Goal: Task Accomplishment & Management: Manage account settings

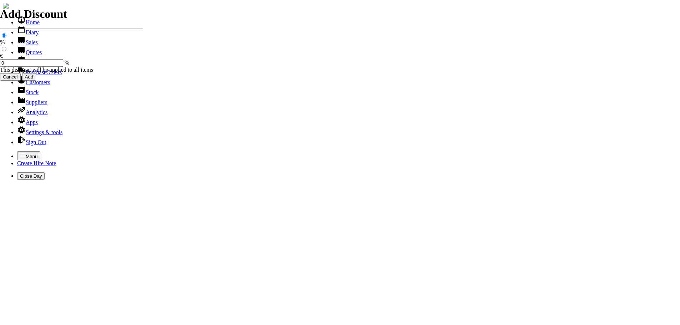
select select "HO"
click at [20, 152] on icon "button" at bounding box center [23, 155] width 6 height 6
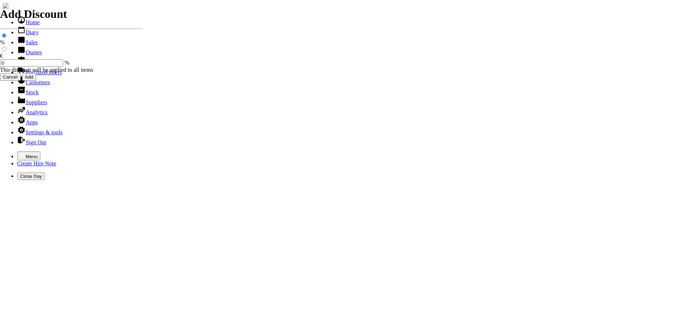
click at [41, 85] on link "Customers" at bounding box center [33, 82] width 33 height 6
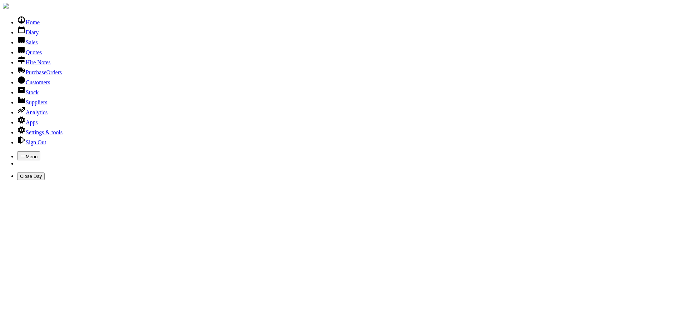
type input "A"
type input "DURCAN"
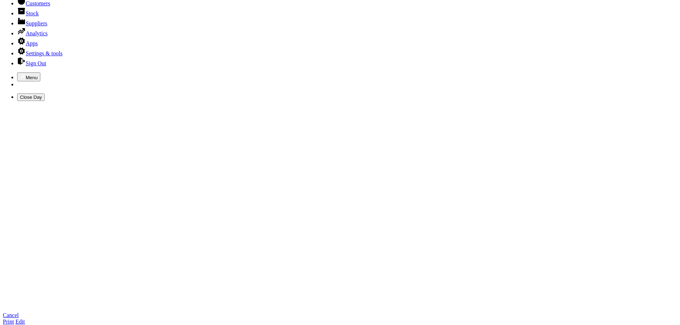
scroll to position [71, 0]
